Goal: Information Seeking & Learning: Learn about a topic

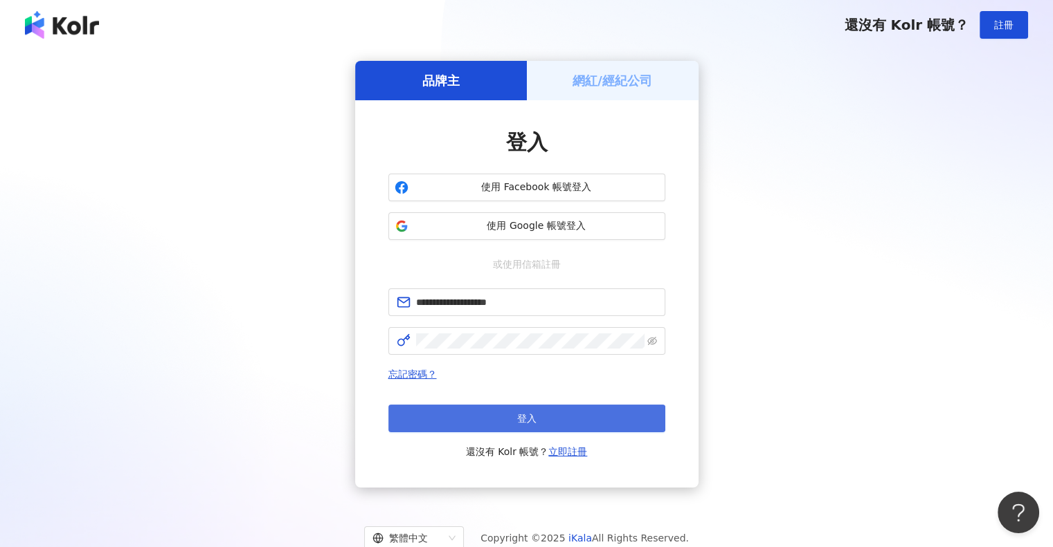
click at [511, 415] on button "登入" at bounding box center [526, 419] width 277 height 28
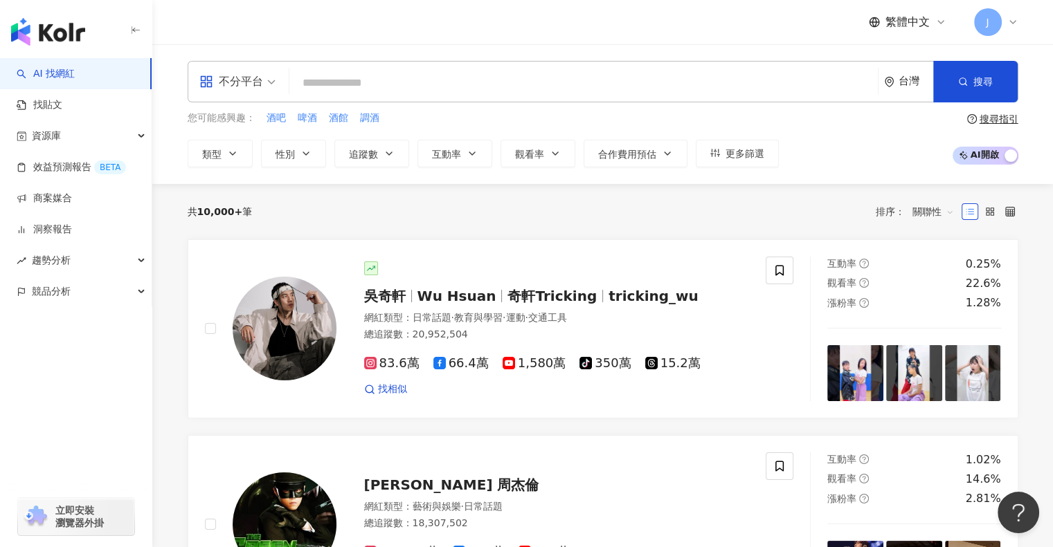
click at [397, 86] on input "search" at bounding box center [583, 83] width 577 height 26
type input "**"
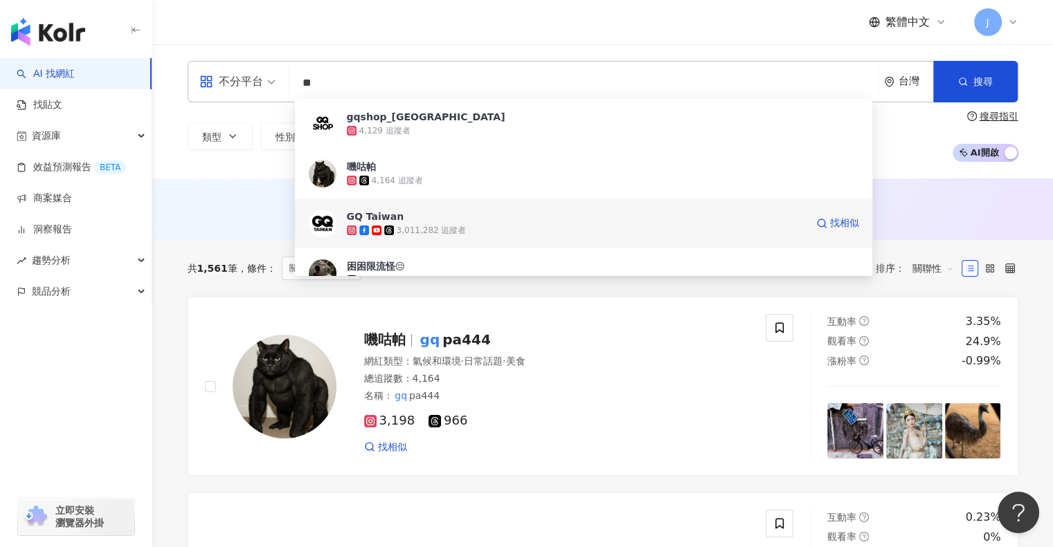
click at [507, 227] on div "3,011,282 追蹤者" at bounding box center [576, 231] width 459 height 14
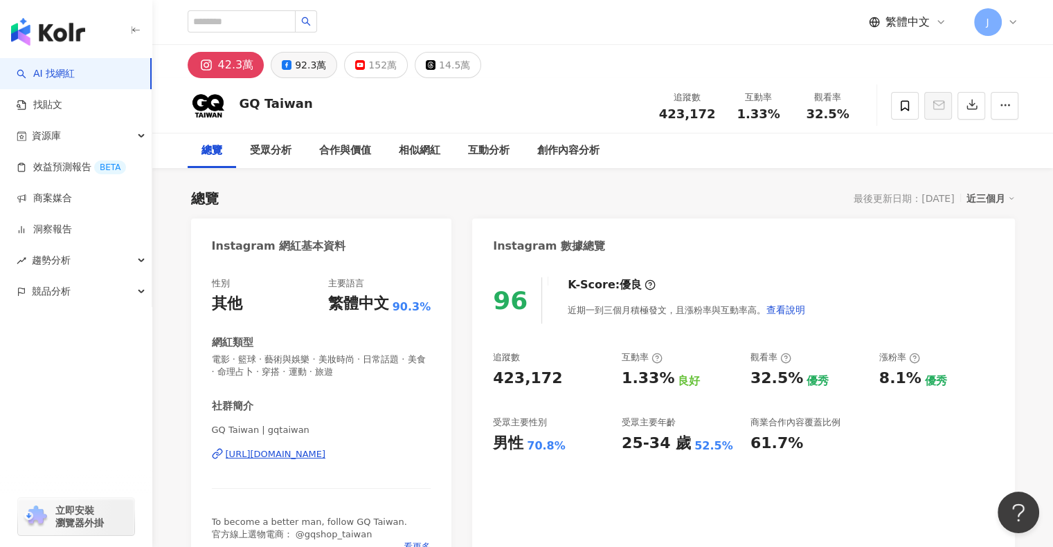
click at [314, 73] on div "92.3萬" at bounding box center [310, 64] width 31 height 19
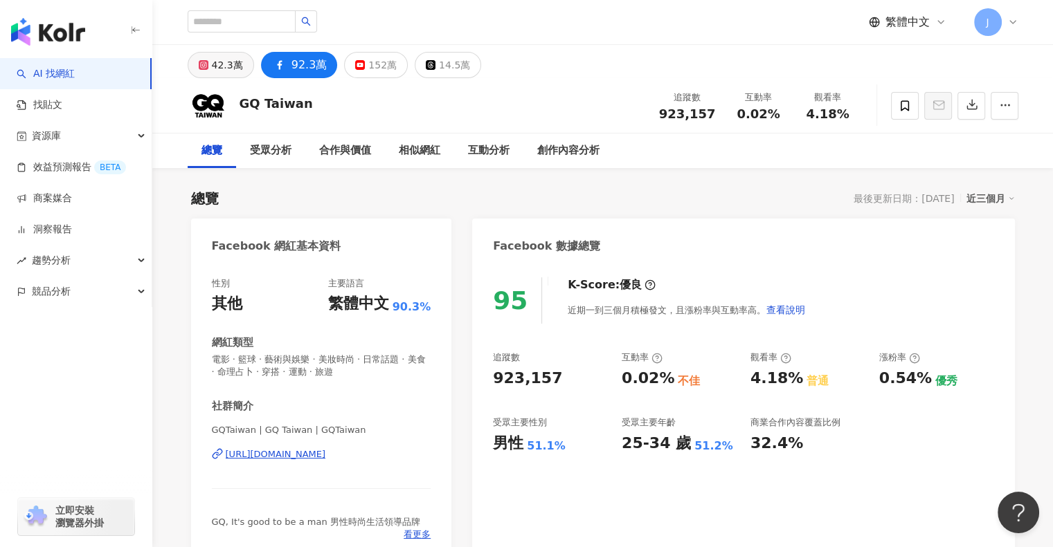
click at [196, 60] on button "42.3萬" at bounding box center [221, 65] width 66 height 26
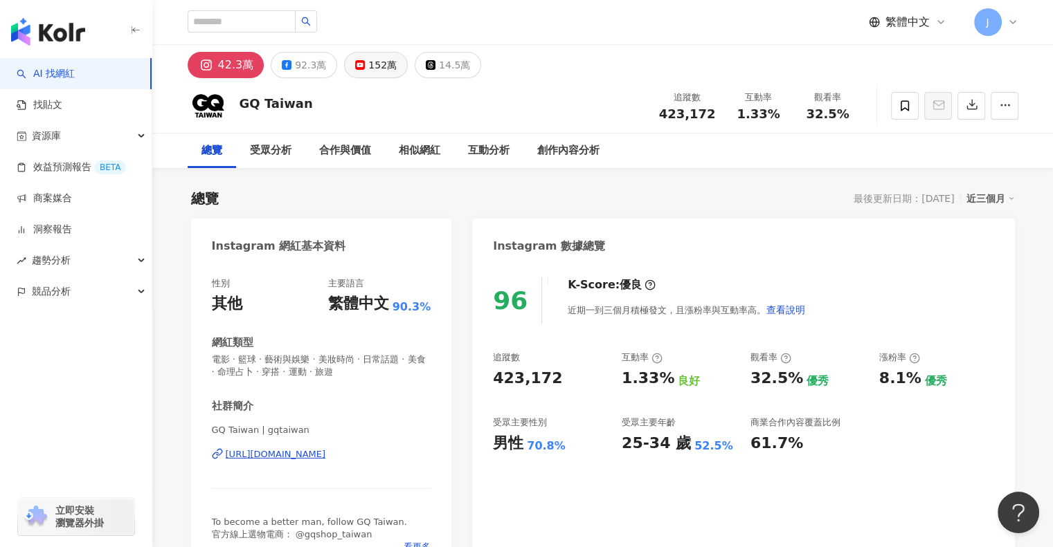
click at [306, 71] on div "92.3萬" at bounding box center [310, 64] width 31 height 19
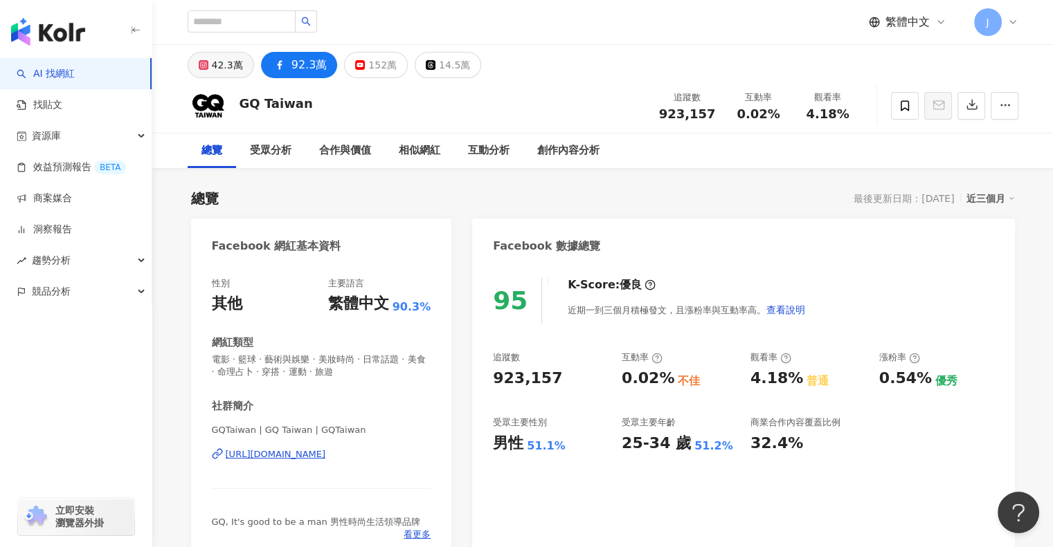
click at [237, 64] on div "42.3萬" at bounding box center [227, 64] width 31 height 19
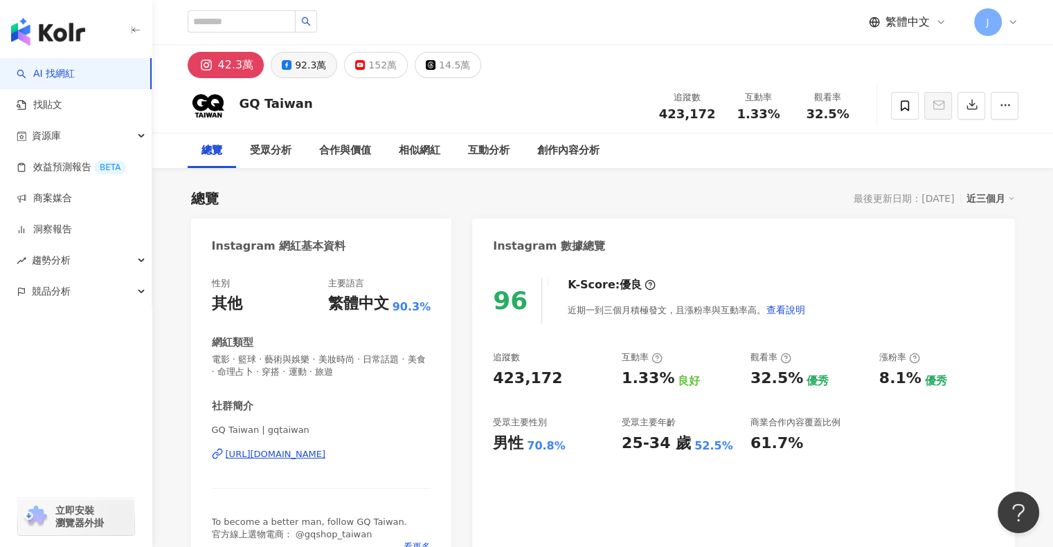
click at [296, 66] on div "92.3萬" at bounding box center [310, 64] width 31 height 19
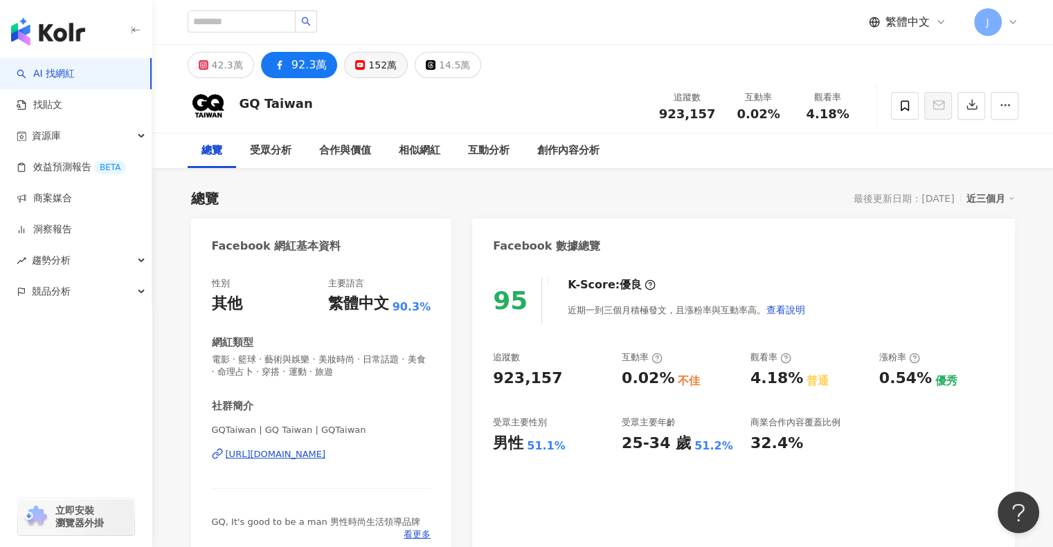
click at [376, 67] on div "152萬" at bounding box center [382, 64] width 28 height 19
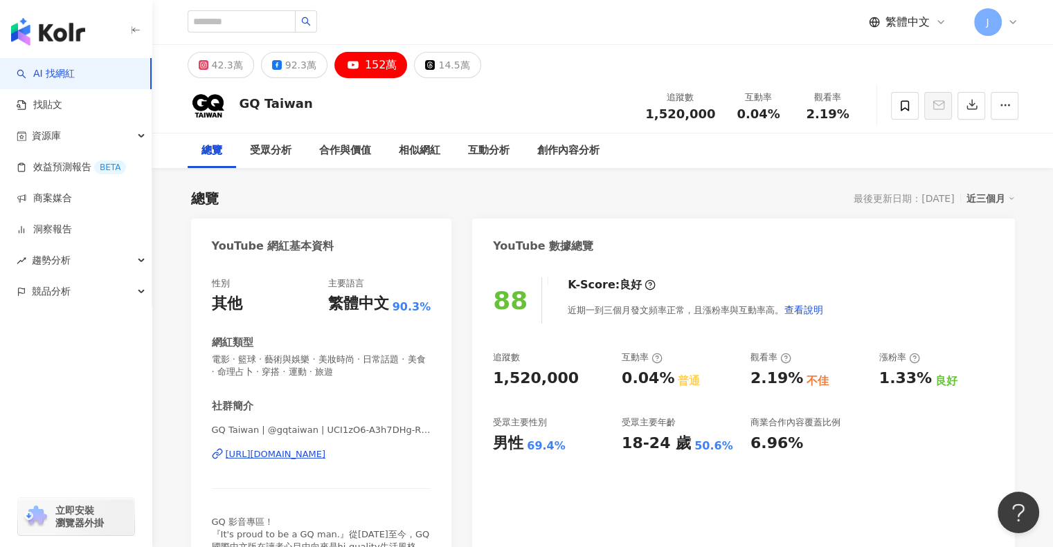
click at [948, 315] on div "88 K-Score : 良好 近期一到三個月發文頻率正常，且漲粉率與互動率高。 查看說明" at bounding box center [743, 301] width 500 height 46
